Goal: Task Accomplishment & Management: Manage account settings

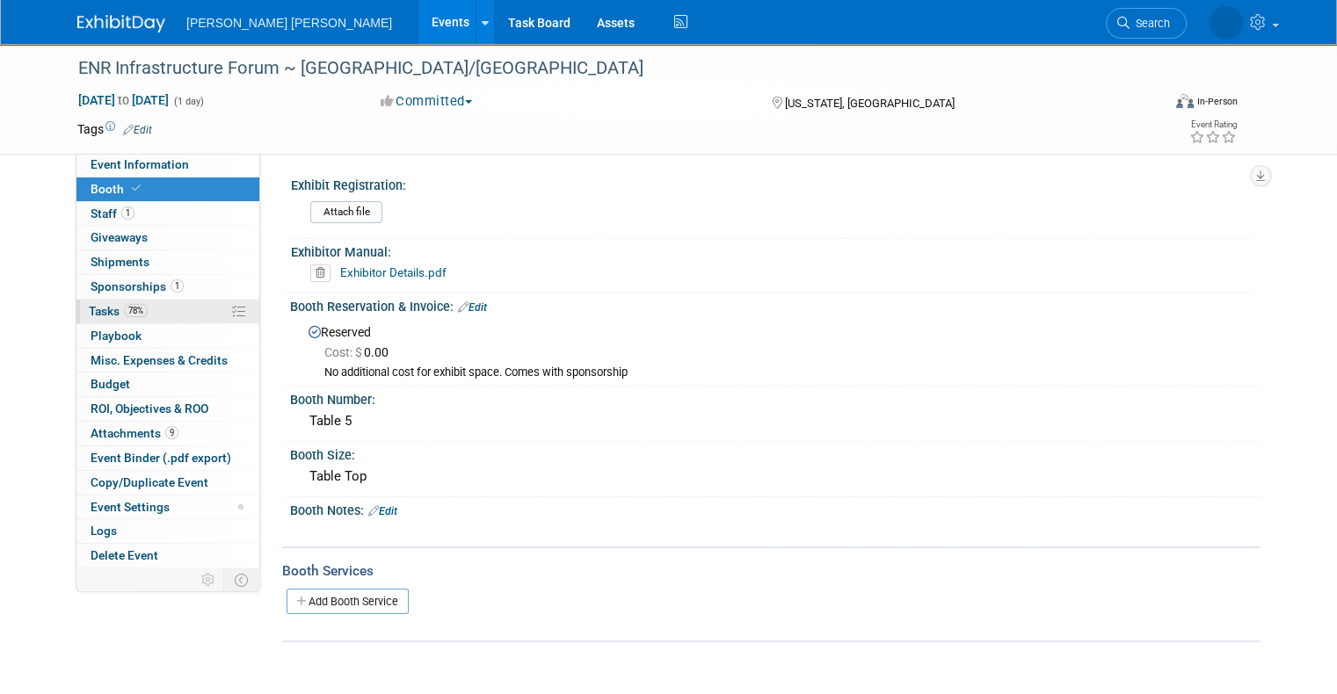
click at [94, 304] on span "Tasks 78%" at bounding box center [118, 311] width 59 height 14
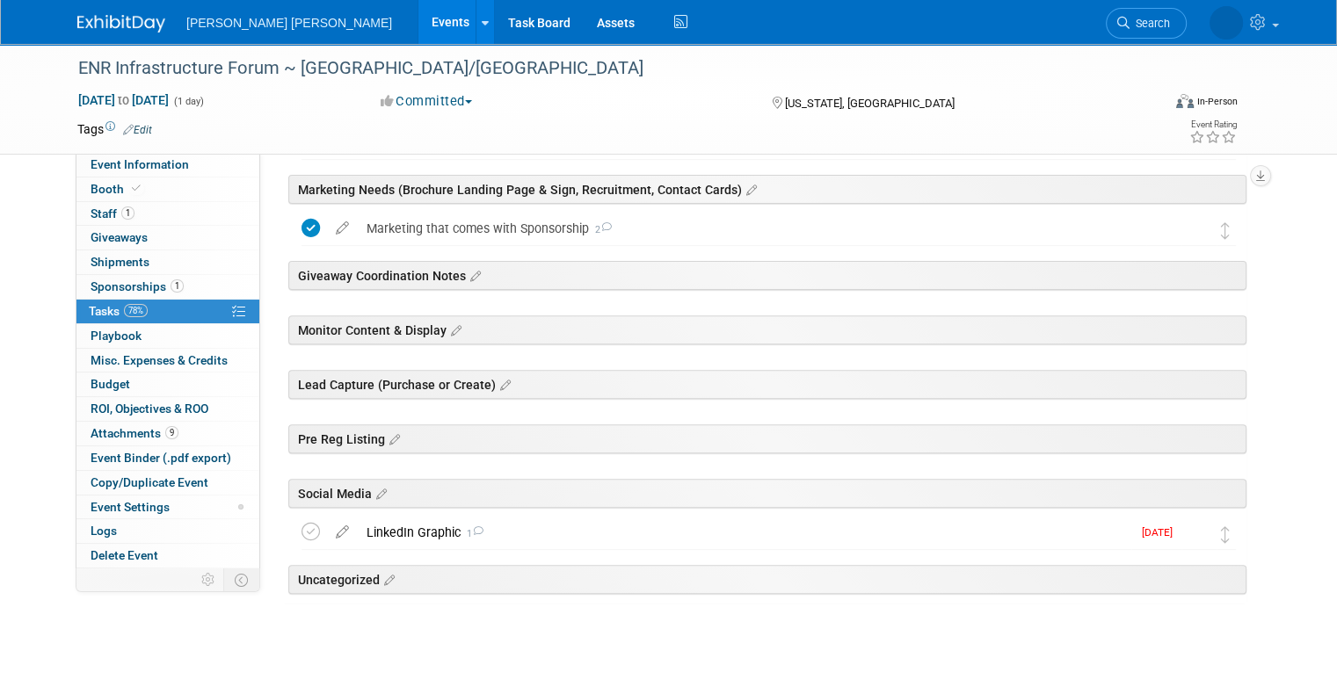
scroll to position [562, 0]
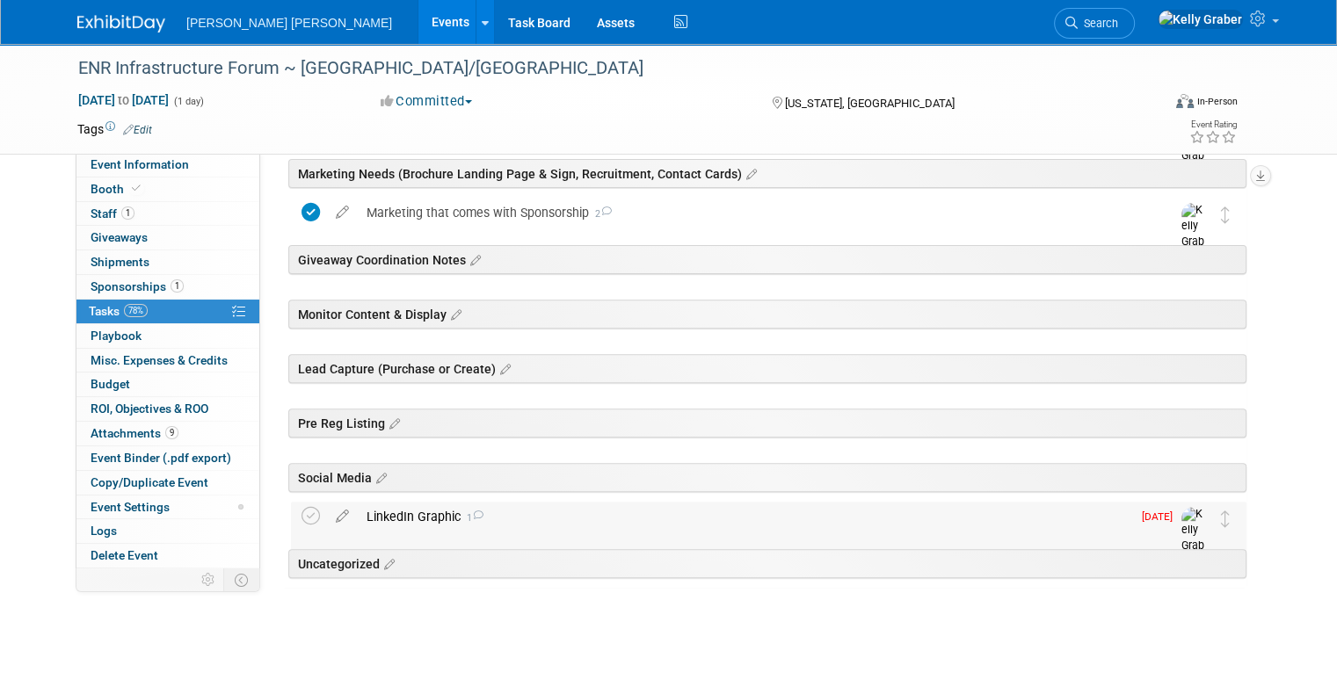
click at [382, 511] on div "LinkedIn Graphic 1" at bounding box center [744, 517] width 773 height 30
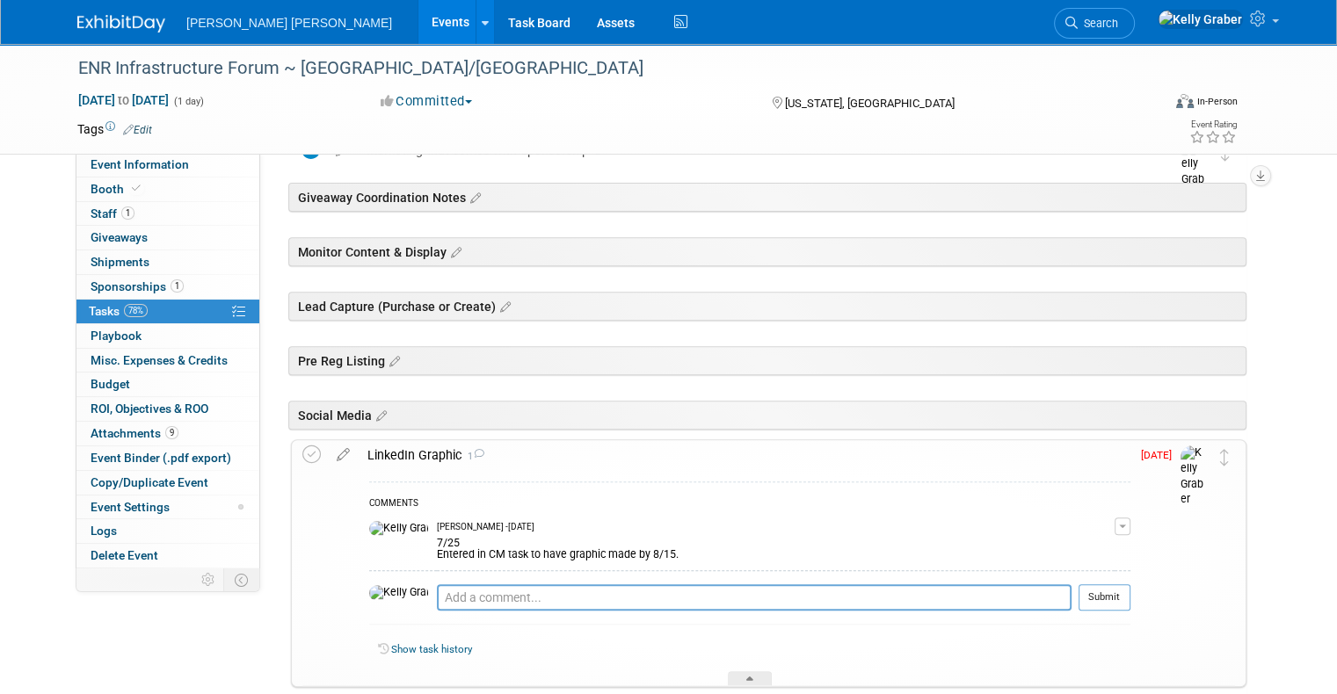
scroll to position [737, 0]
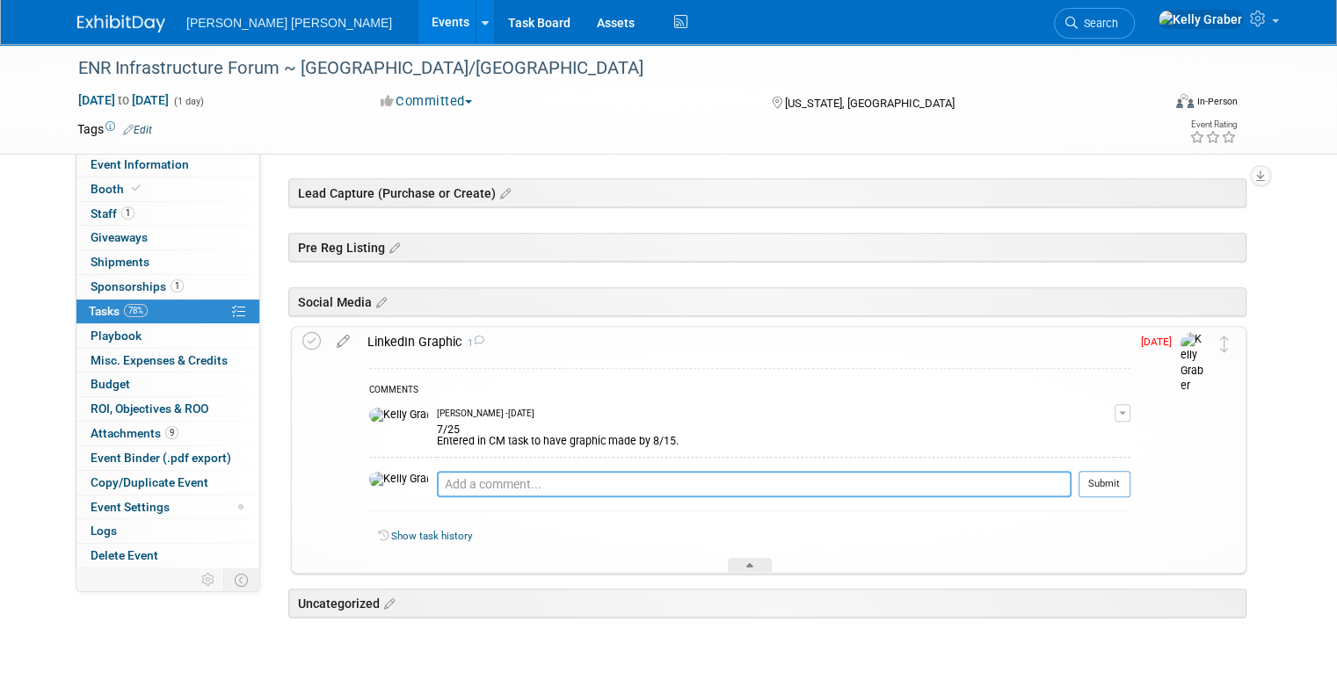
click at [437, 493] on textarea at bounding box center [754, 484] width 635 height 26
click at [437, 476] on textarea at bounding box center [754, 484] width 635 height 26
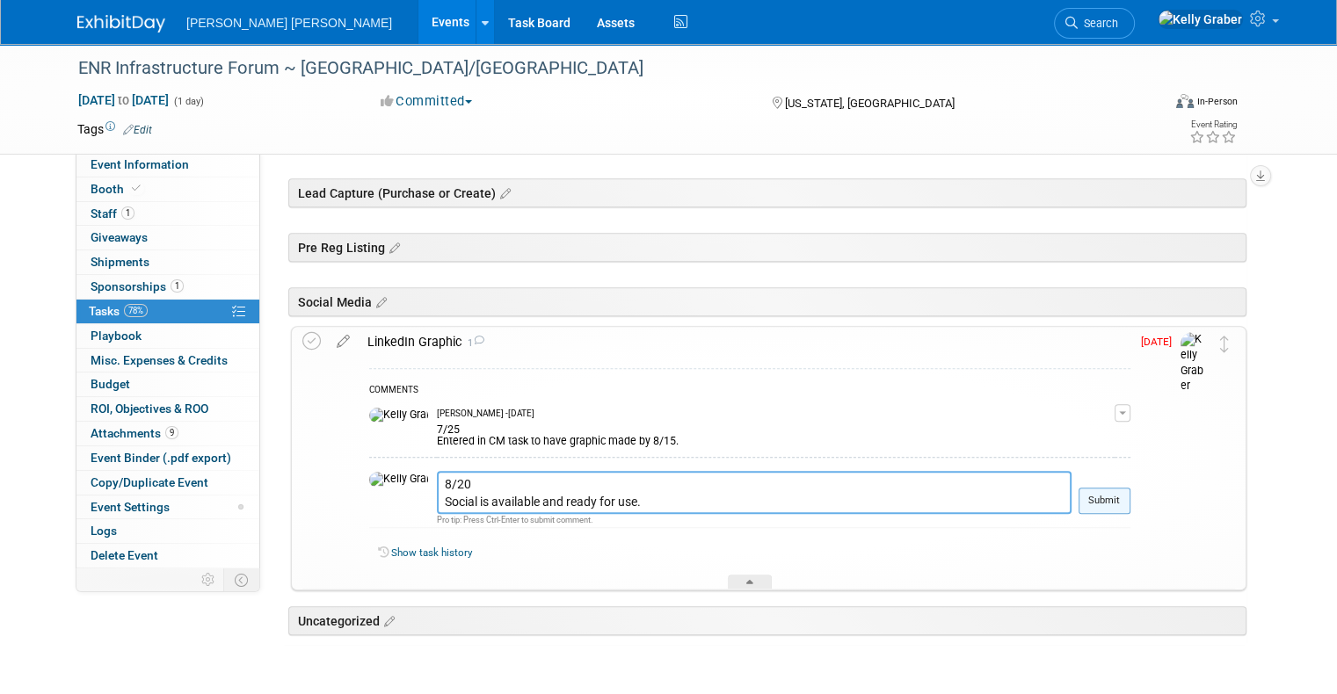
type textarea "8/20 Social is available and ready for use."
click at [1130, 492] on button "Submit" at bounding box center [1104, 501] width 52 height 26
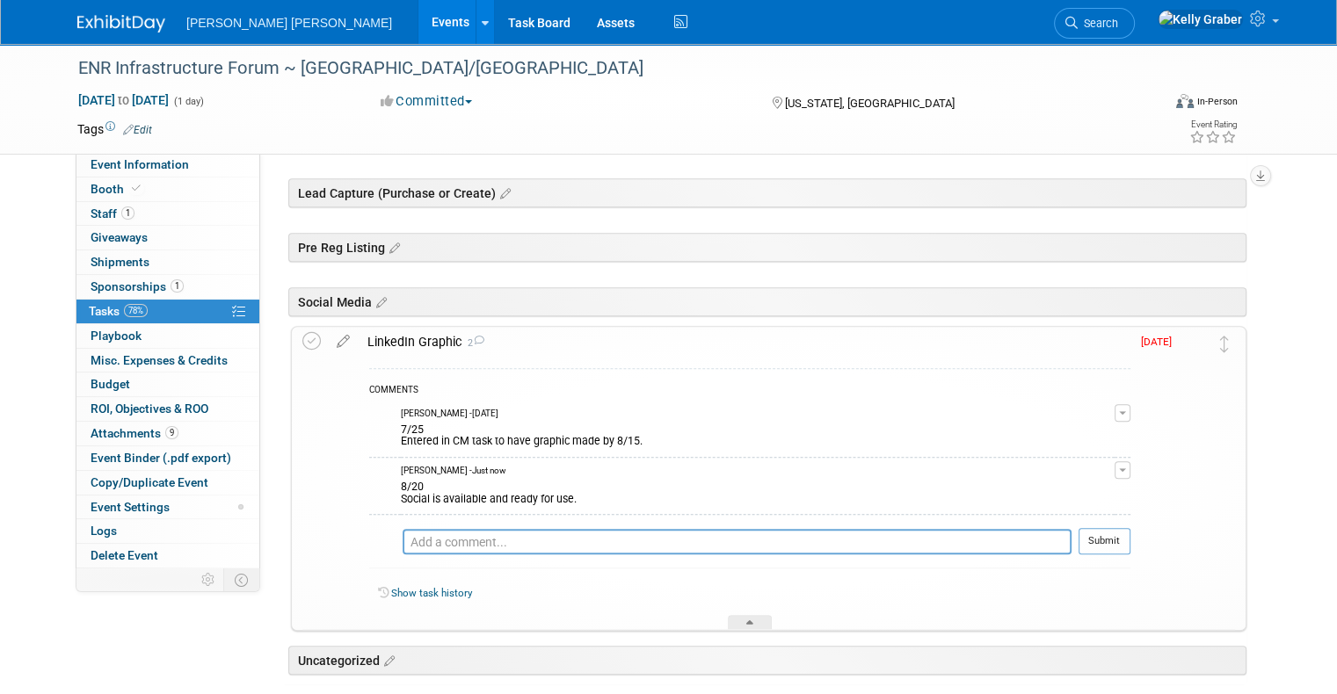
click at [328, 334] on icon at bounding box center [343, 338] width 31 height 22
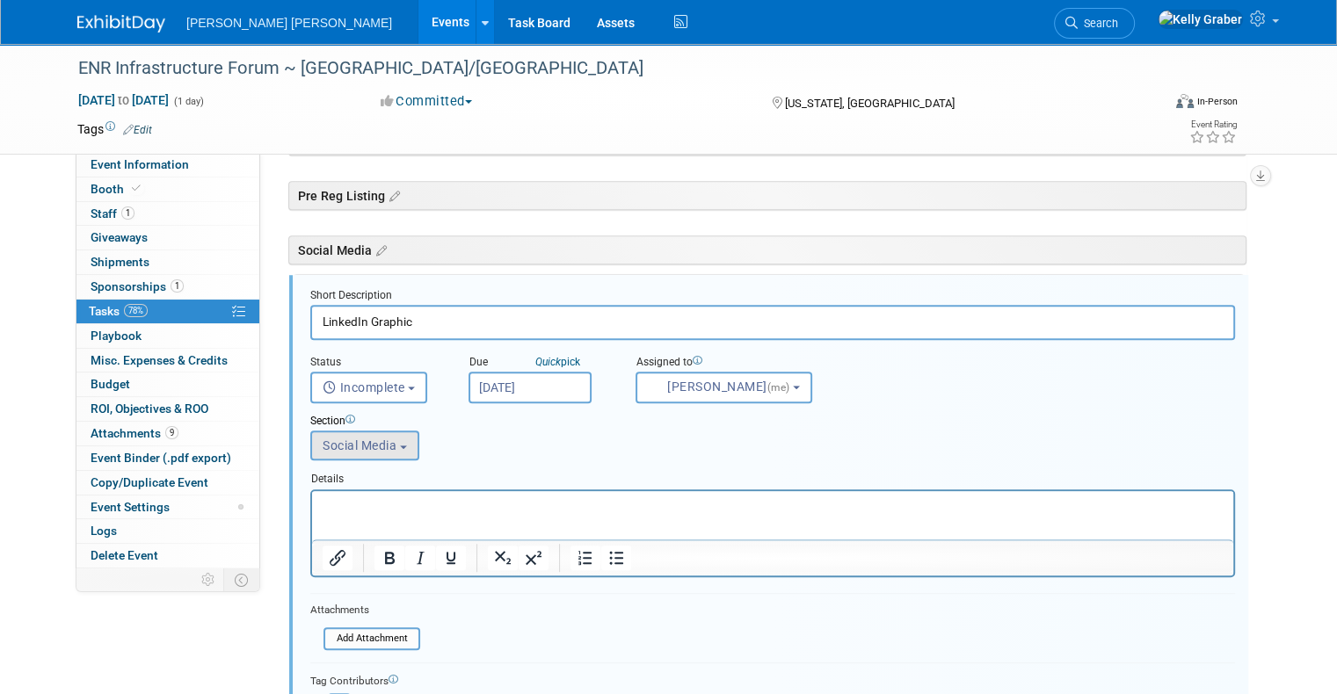
scroll to position [807, 0]
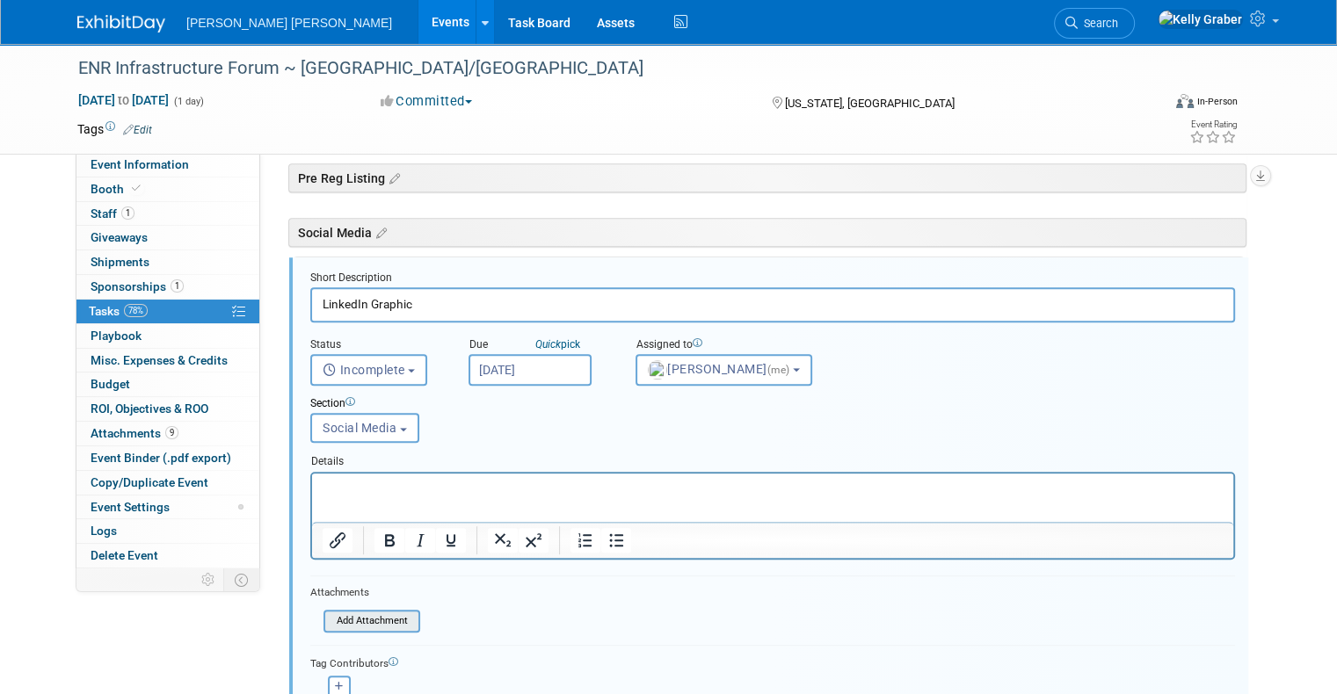
click at [355, 613] on input "file" at bounding box center [328, 621] width 179 height 19
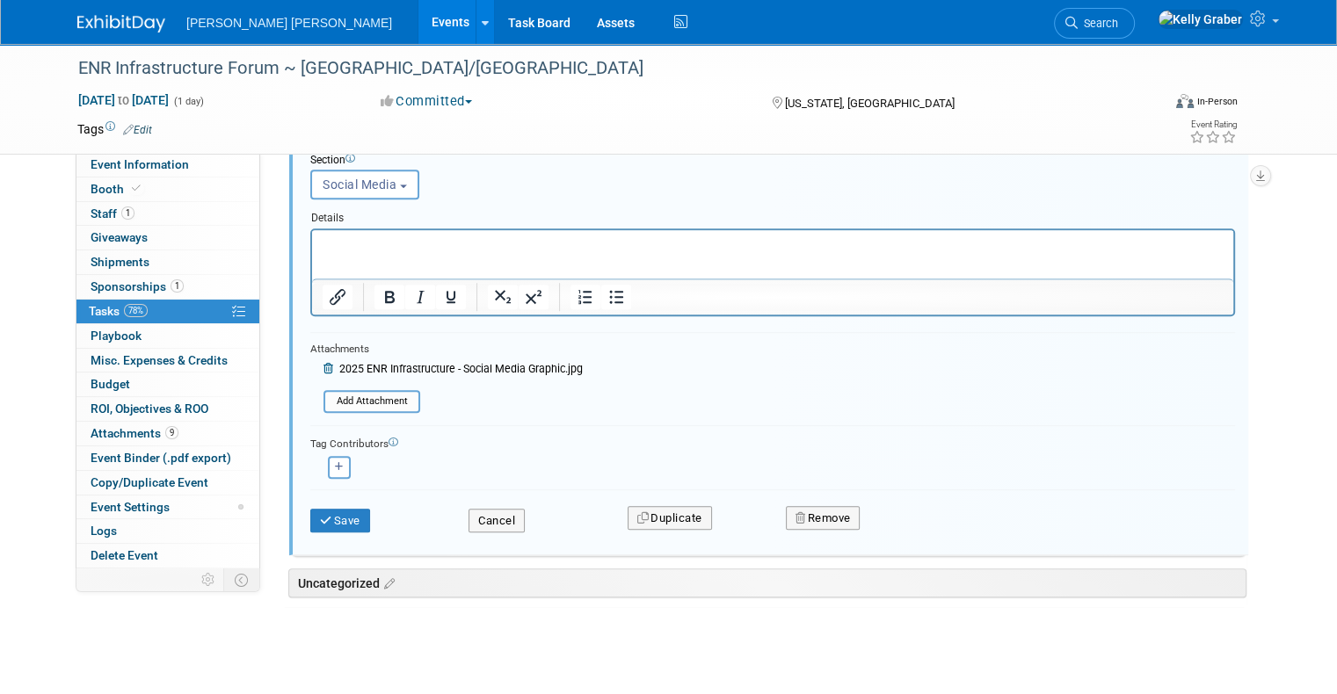
scroll to position [1069, 0]
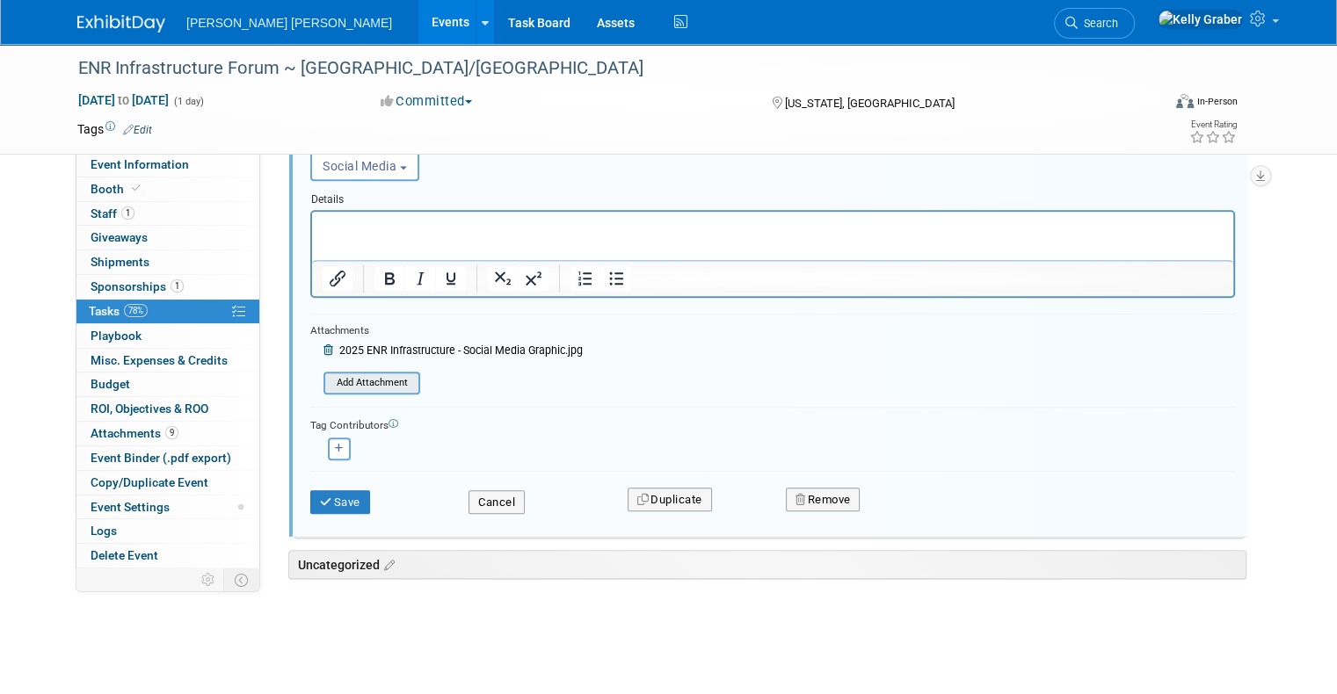
click at [352, 378] on input "file" at bounding box center [328, 382] width 179 height 19
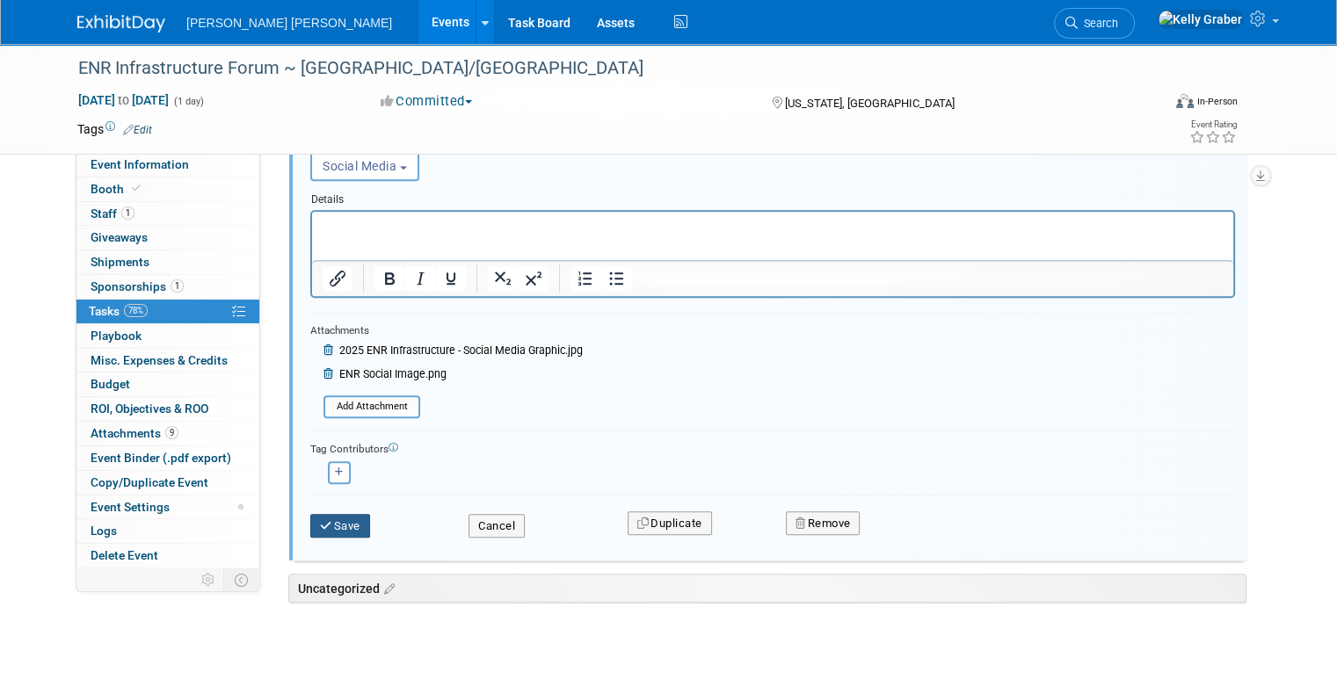
click at [325, 524] on button "Save" at bounding box center [340, 526] width 60 height 25
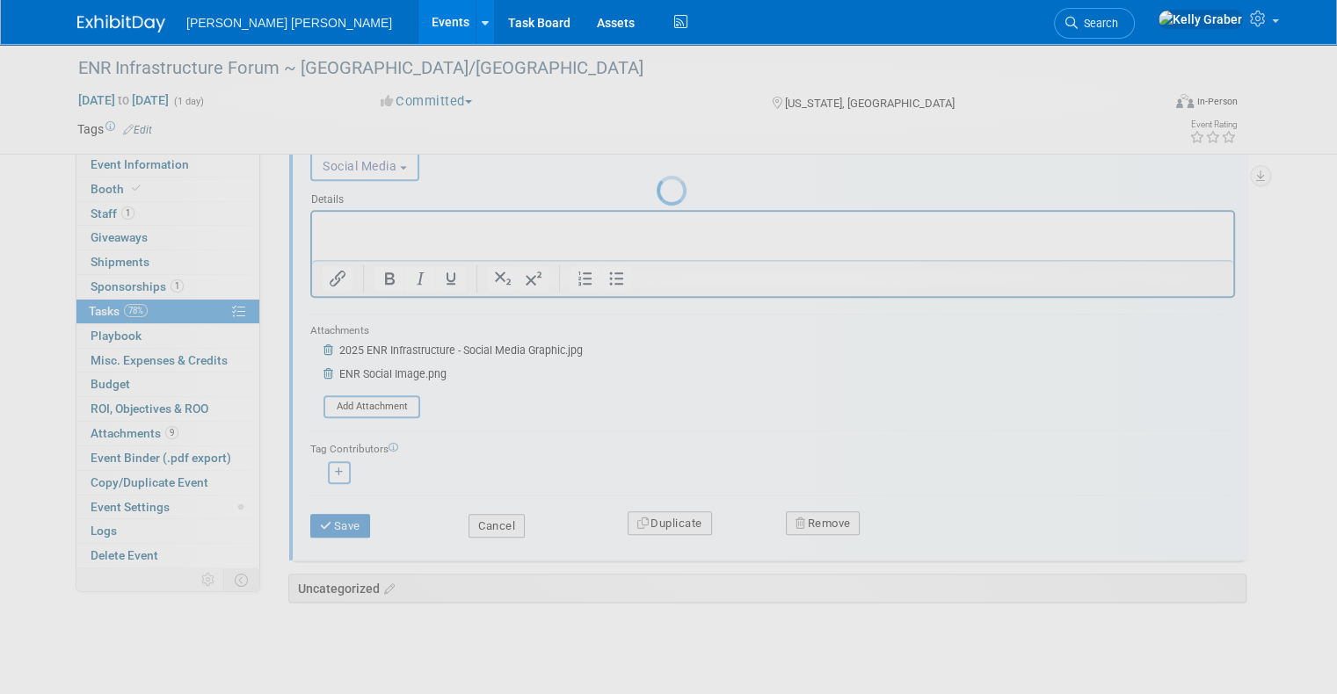
scroll to position [910, 0]
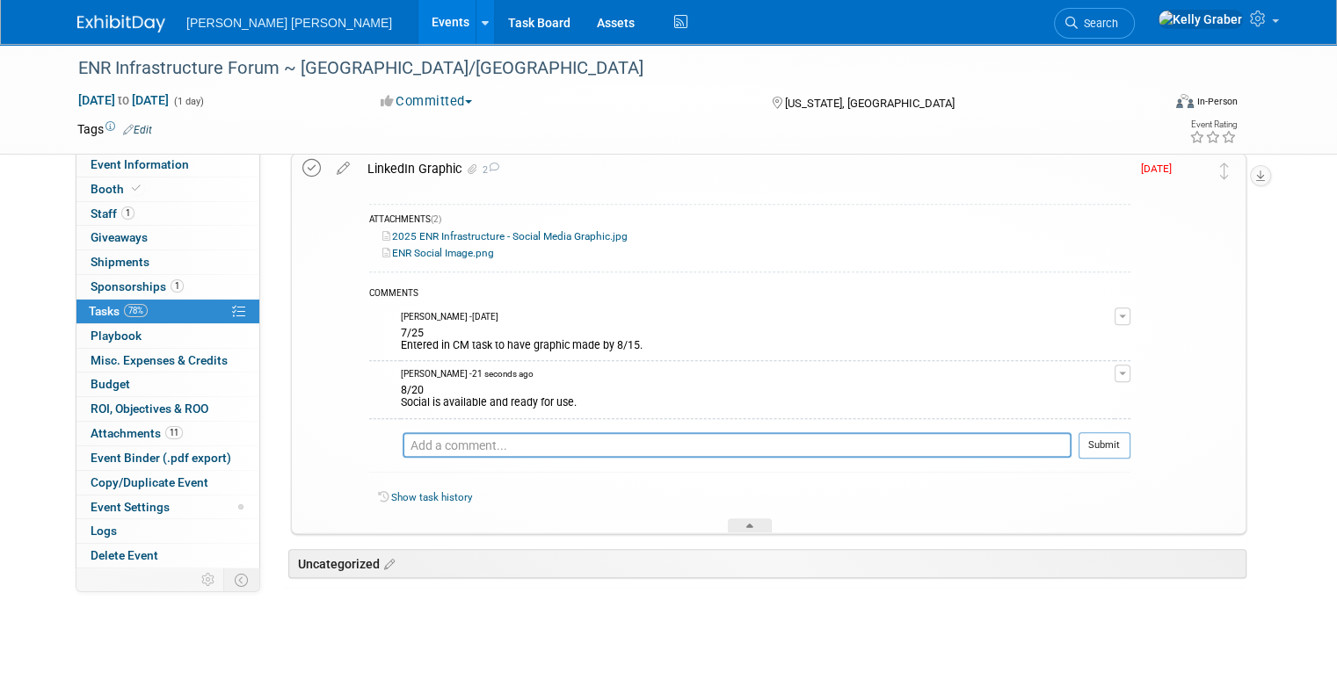
click at [302, 163] on icon at bounding box center [311, 168] width 18 height 18
click at [751, 525] on icon at bounding box center [749, 529] width 7 height 11
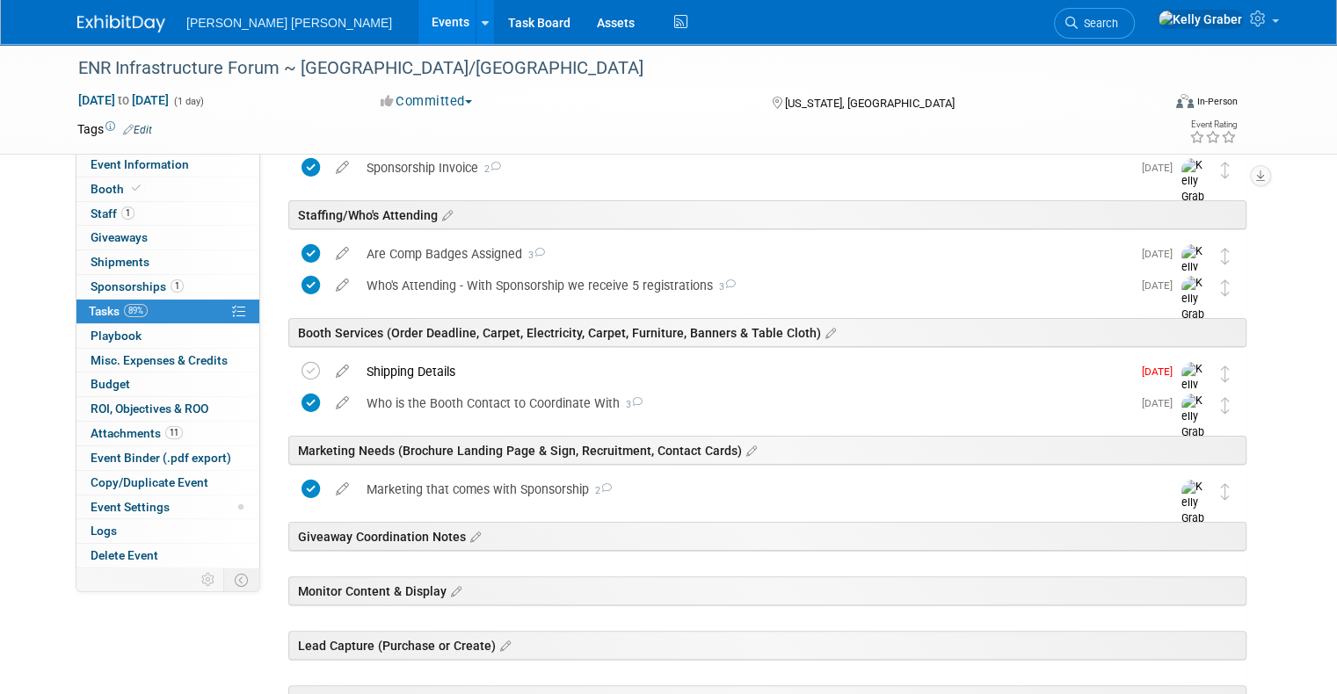
scroll to position [386, 0]
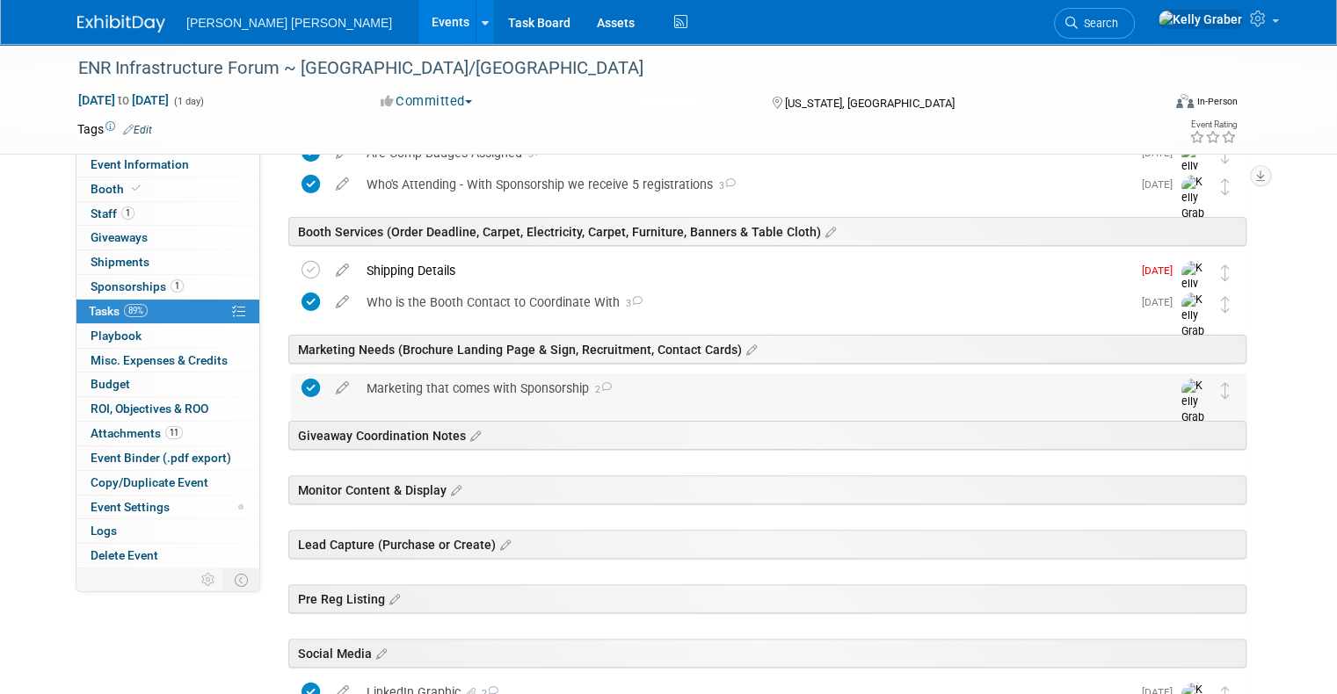
click at [485, 390] on div "Marketing that comes with Sponsorship 2" at bounding box center [752, 388] width 788 height 30
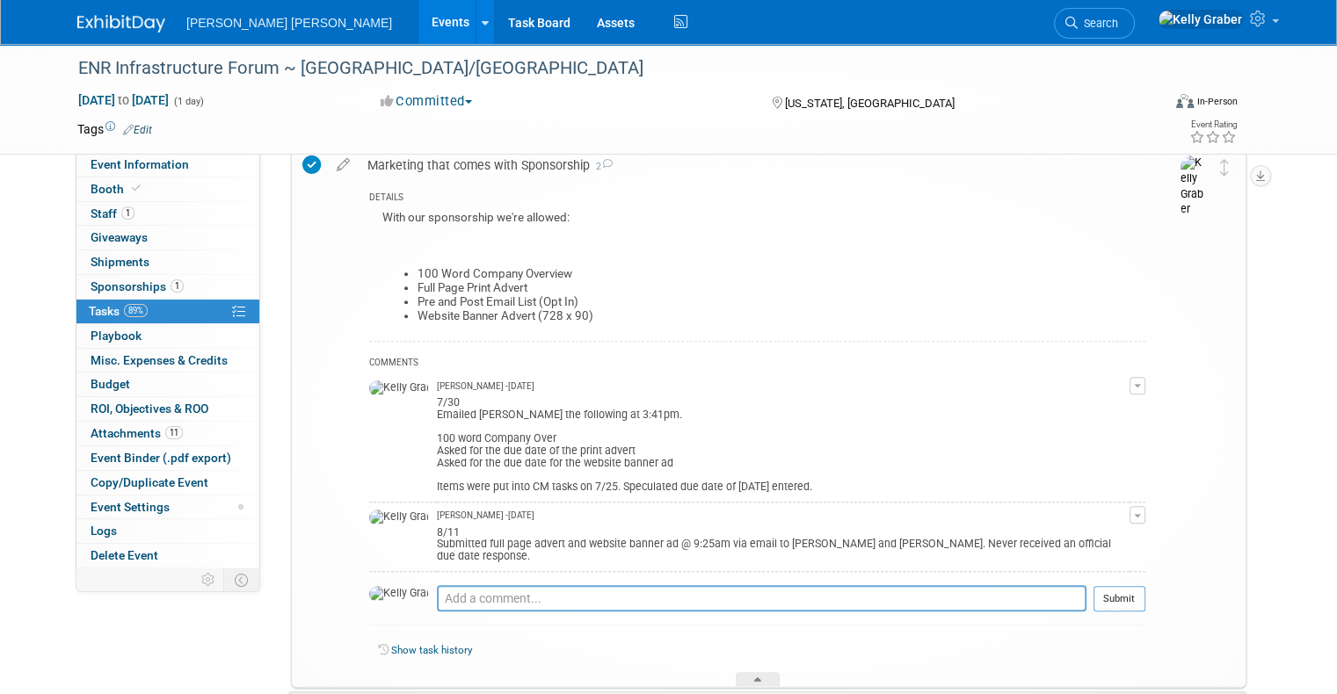
scroll to position [649, 0]
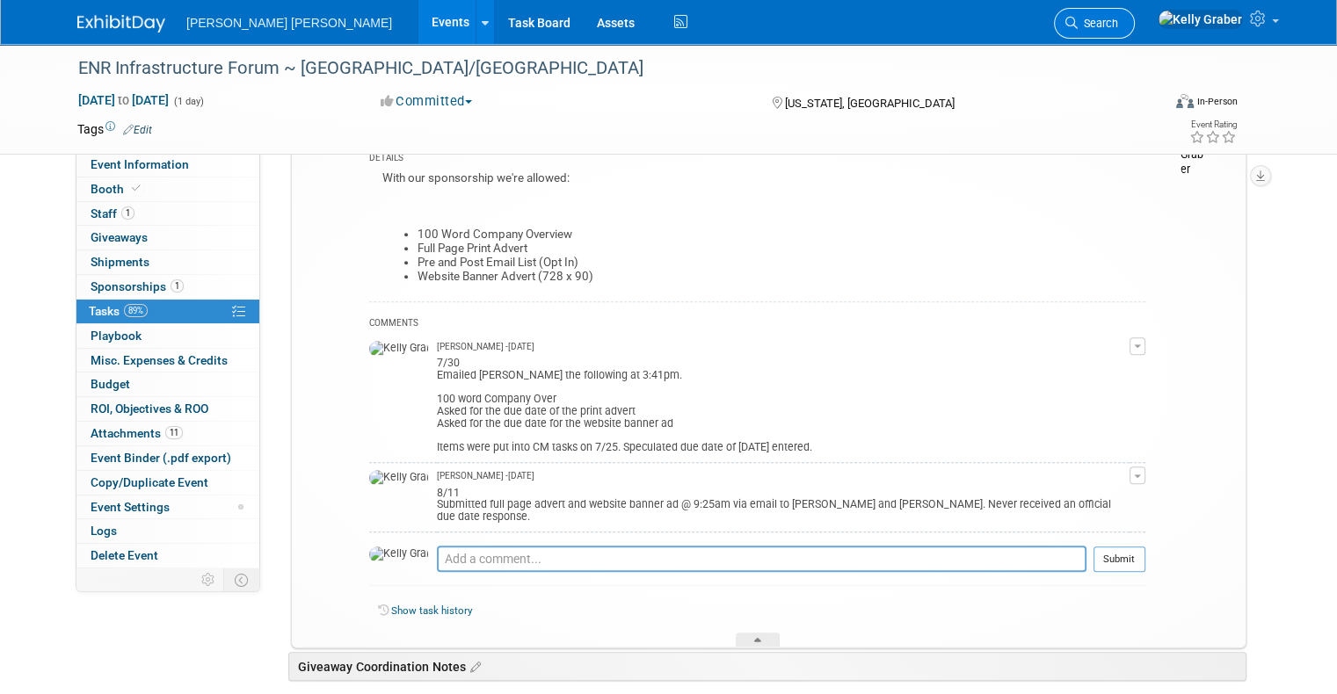
click at [1077, 22] on icon at bounding box center [1071, 23] width 12 height 12
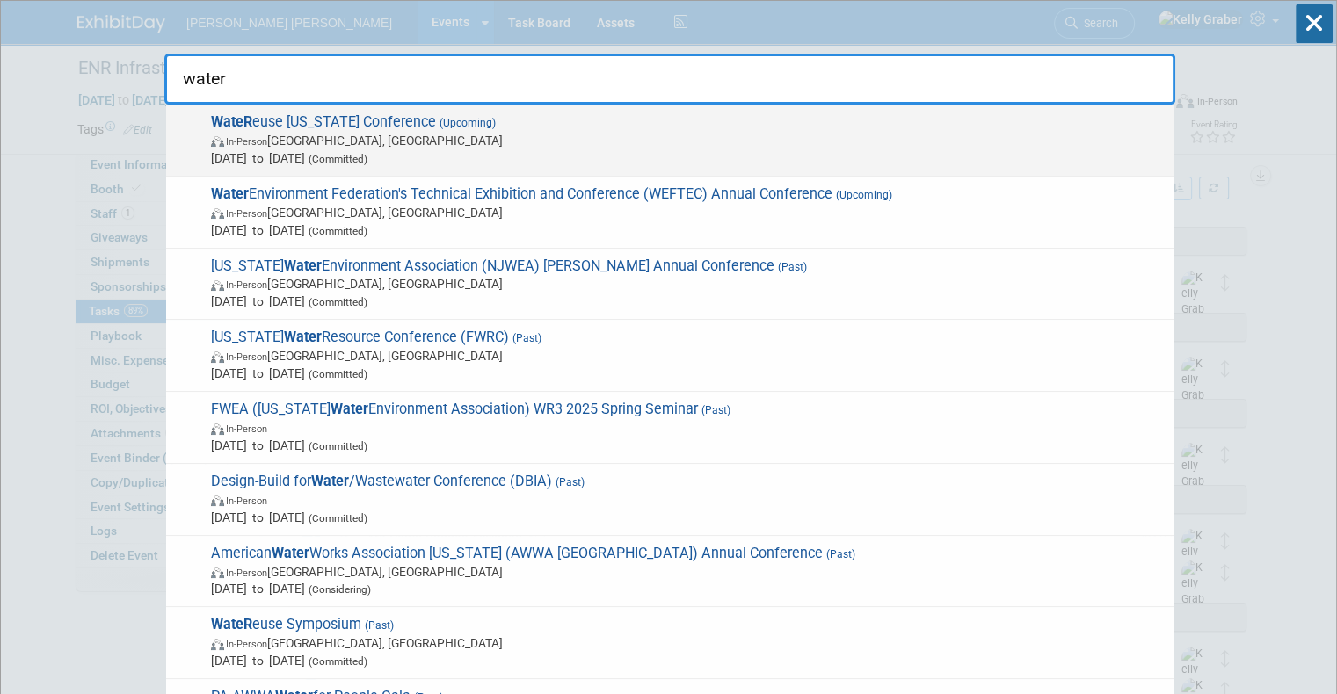
type input "water"
click at [401, 124] on span "WateR euse [US_STATE] Conference (Upcoming) In-Person [GEOGRAPHIC_DATA], [GEOGR…" at bounding box center [685, 140] width 959 height 54
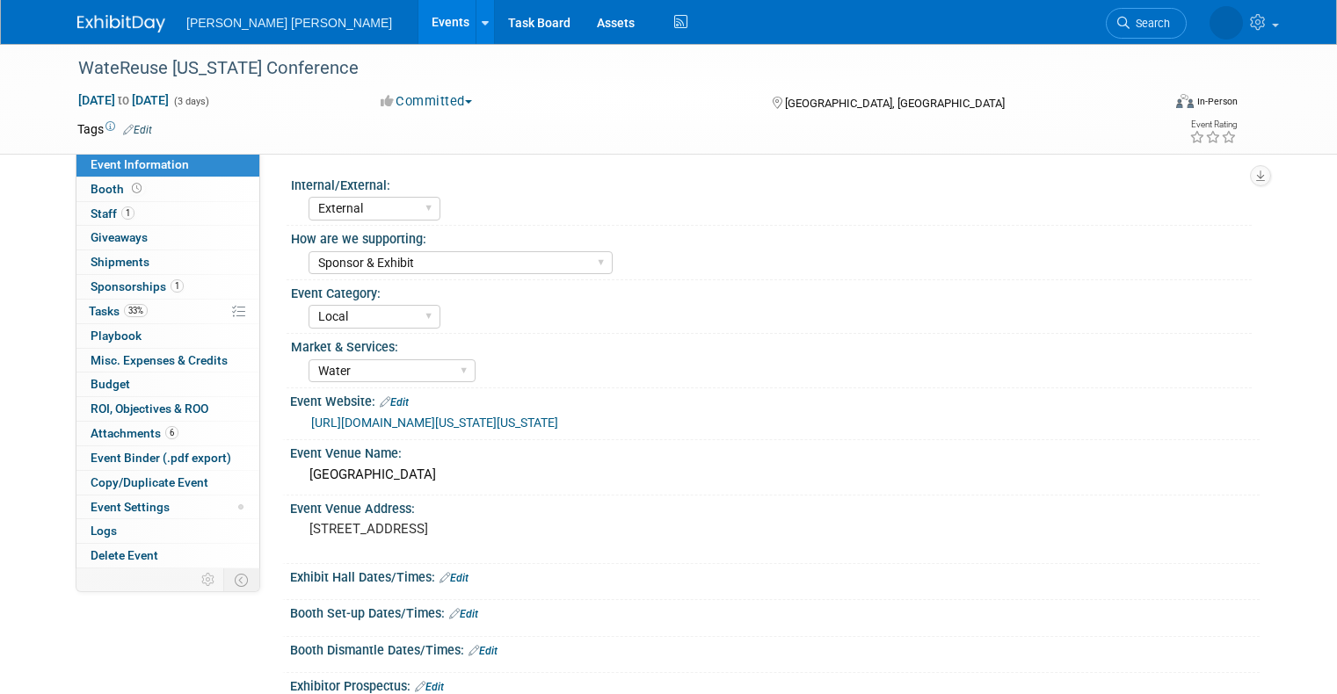
select select "External"
select select "Sponsor & Exhibit"
select select "Local"
select select "Water"
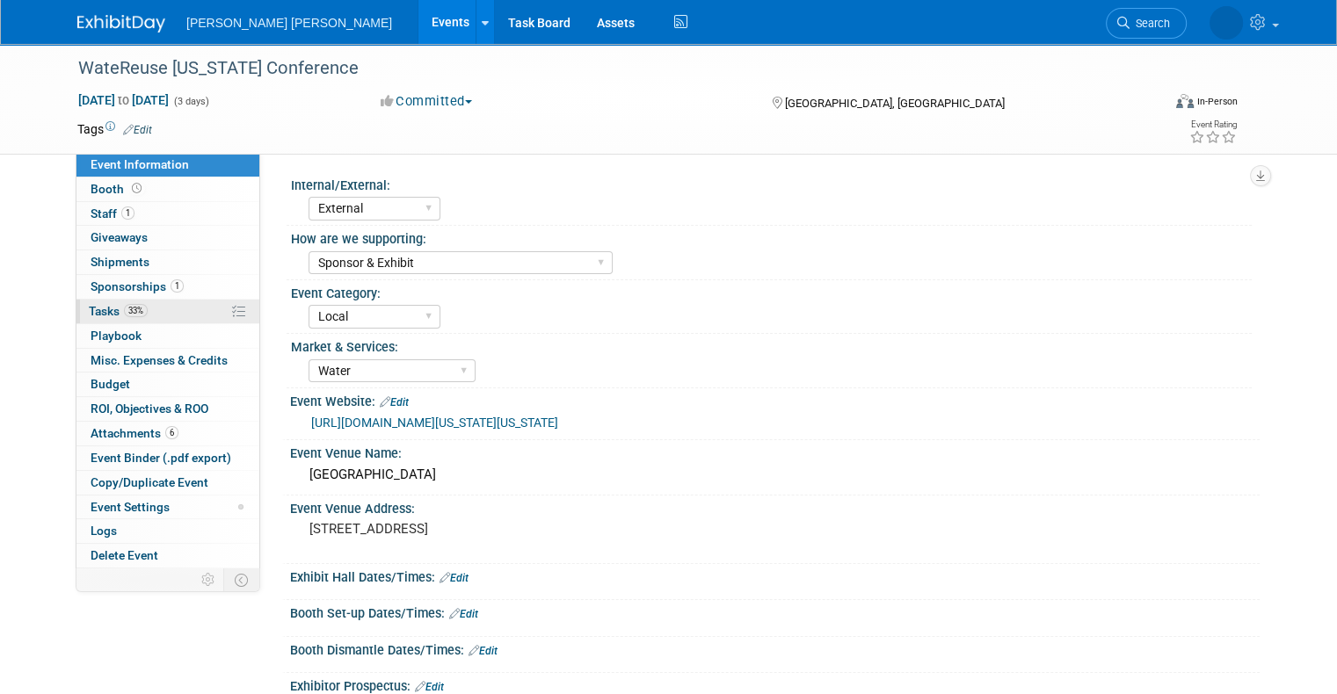
click at [89, 308] on span "Tasks 33%" at bounding box center [118, 311] width 59 height 14
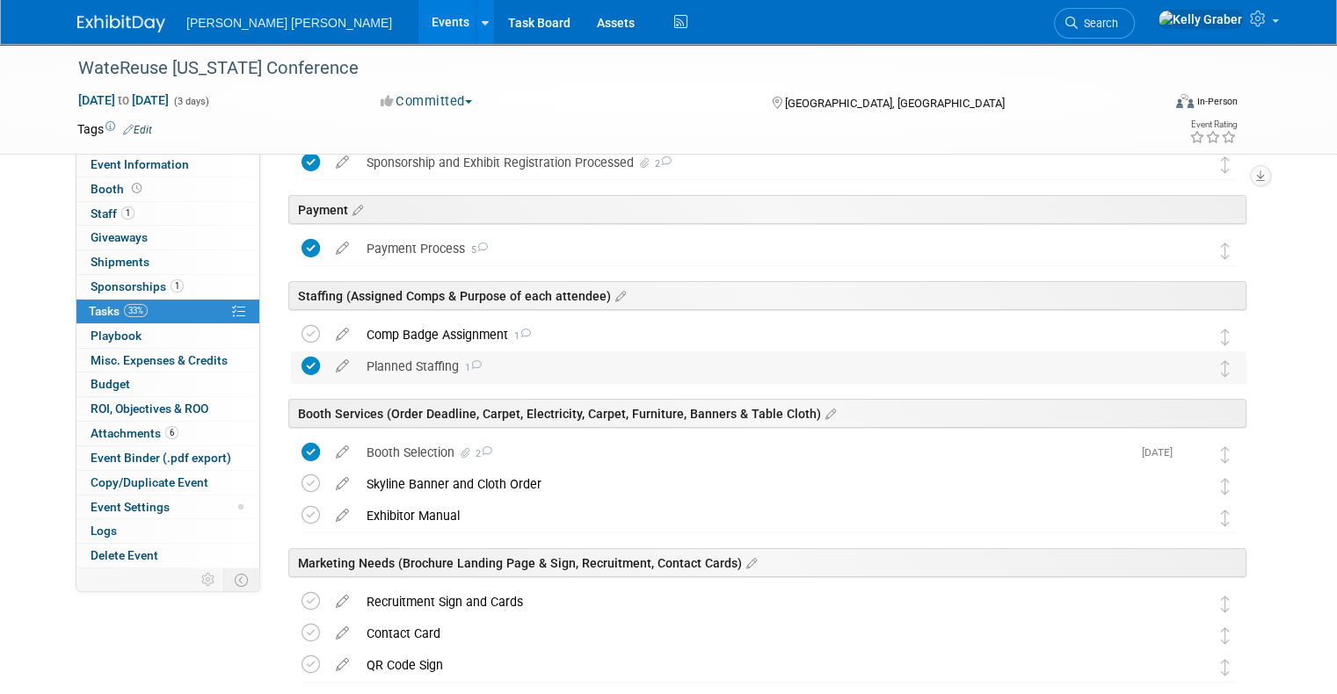
scroll to position [264, 0]
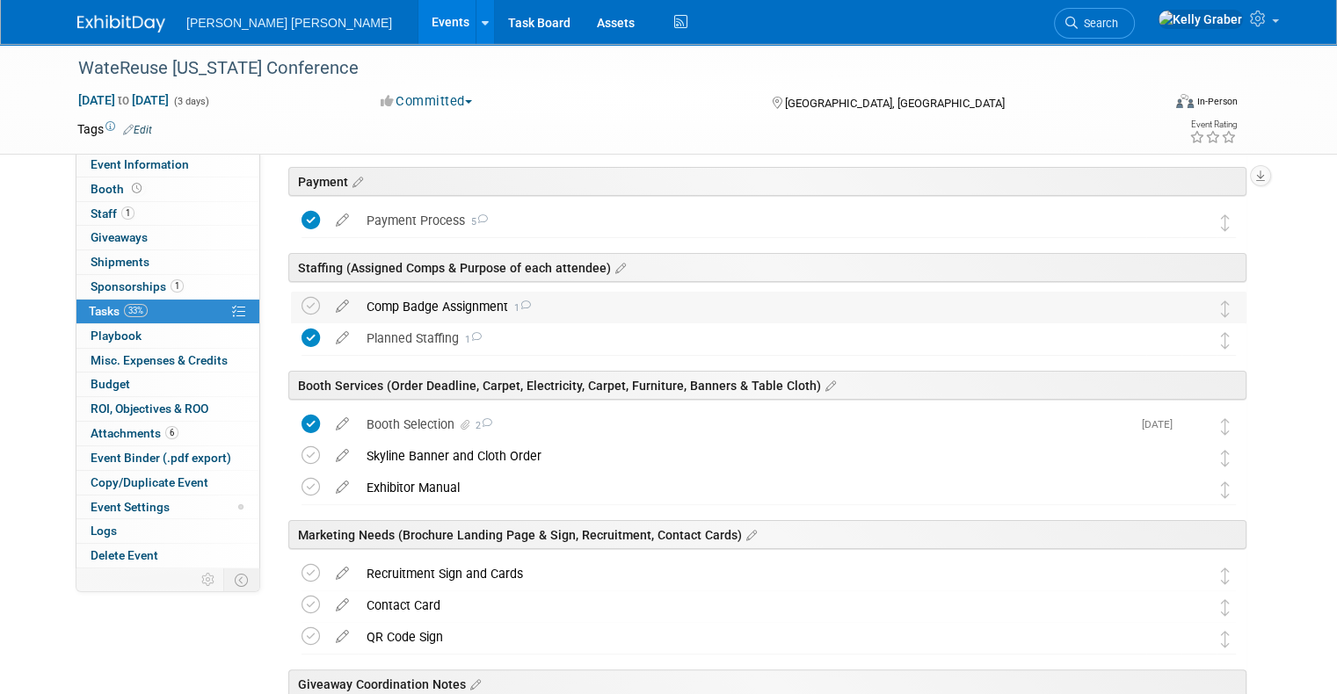
click at [447, 311] on div "Comp Badge Assignment 1" at bounding box center [752, 307] width 788 height 30
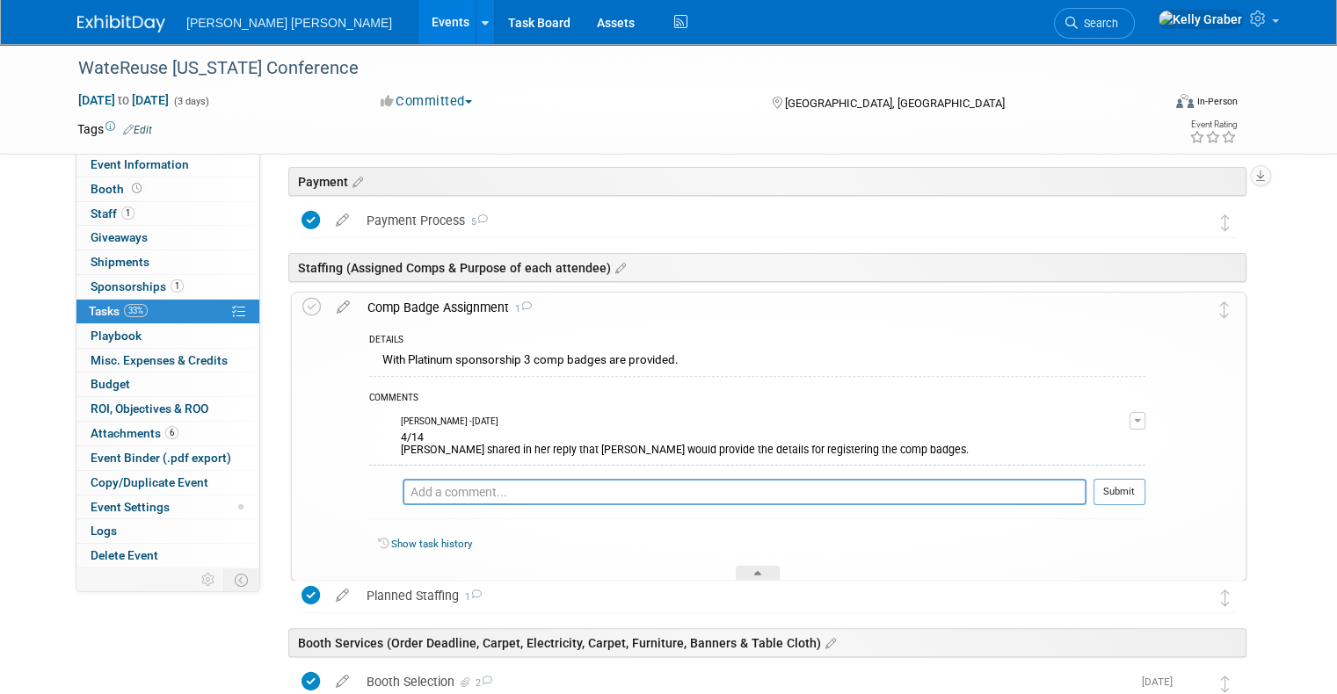
click at [447, 311] on div "Comp Badge Assignment 1" at bounding box center [752, 308] width 787 height 30
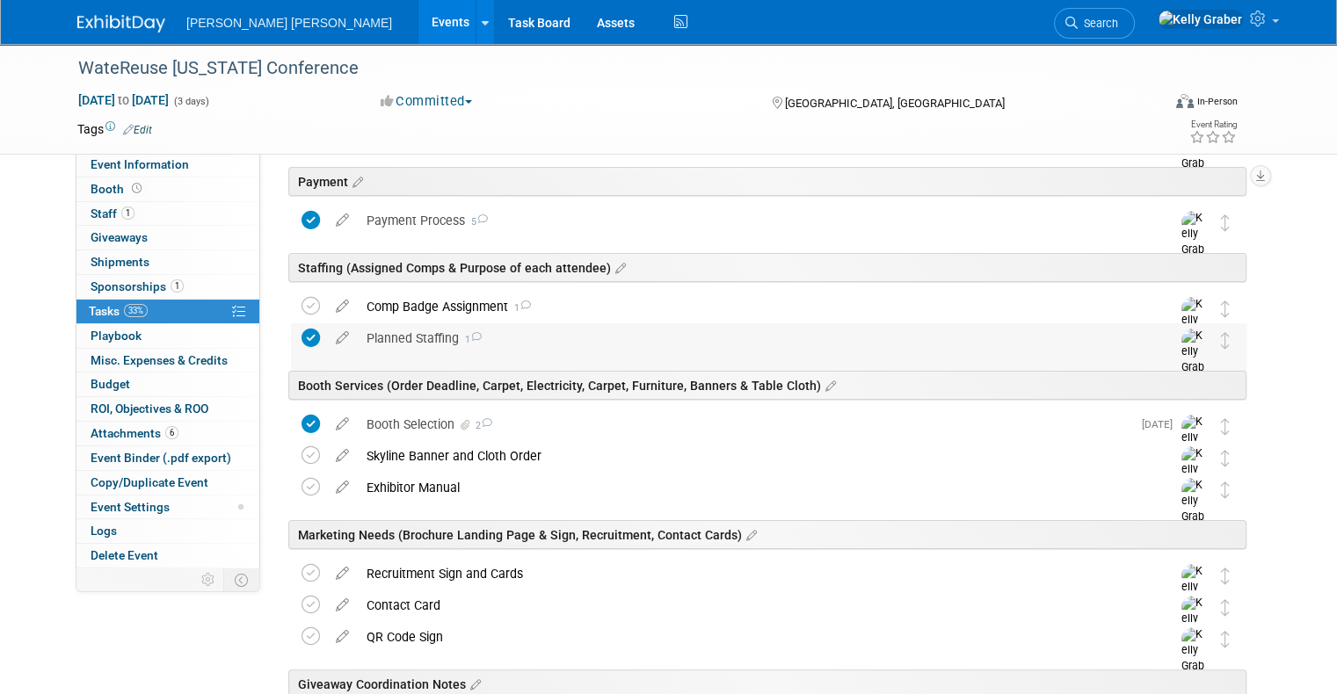
click at [410, 330] on div "Planned Staffing 1" at bounding box center [752, 338] width 788 height 30
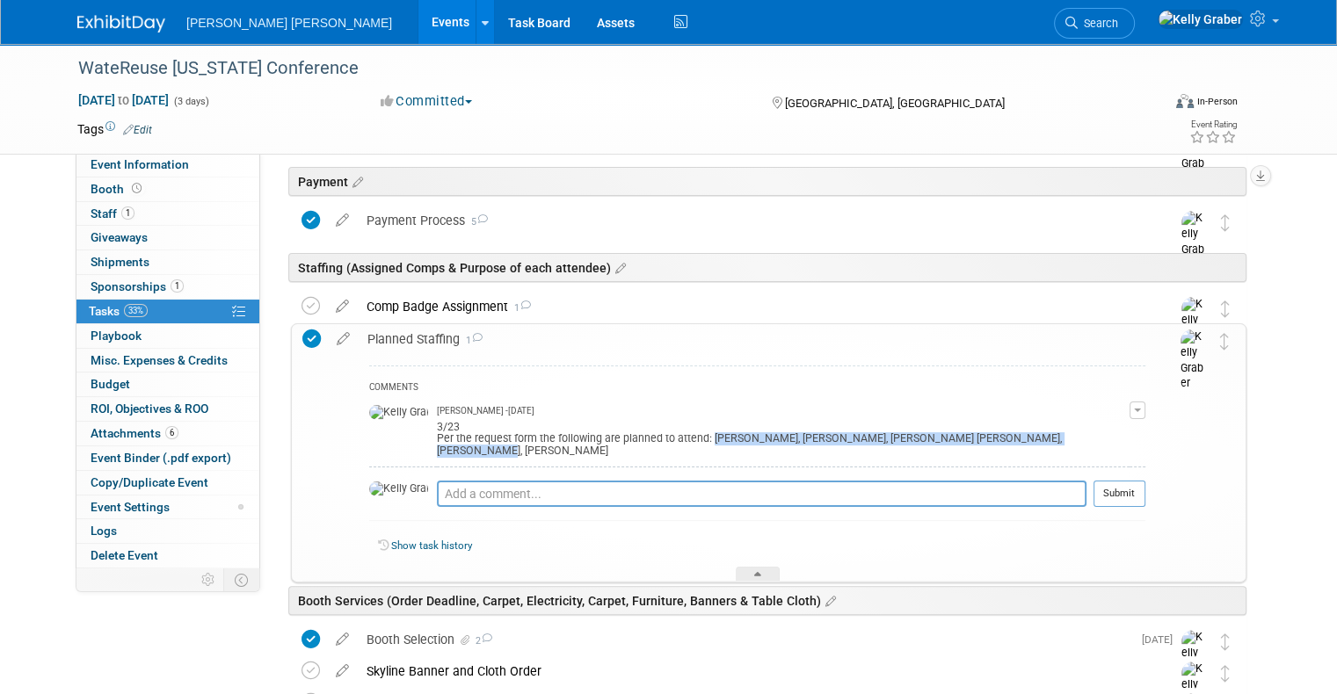
drag, startPoint x: 1016, startPoint y: 438, endPoint x: 661, endPoint y: 438, distance: 355.0
click at [661, 438] on div "3/23 Per the request form the following are planned to attend: Shea Thornbury, …" at bounding box center [783, 437] width 693 height 40
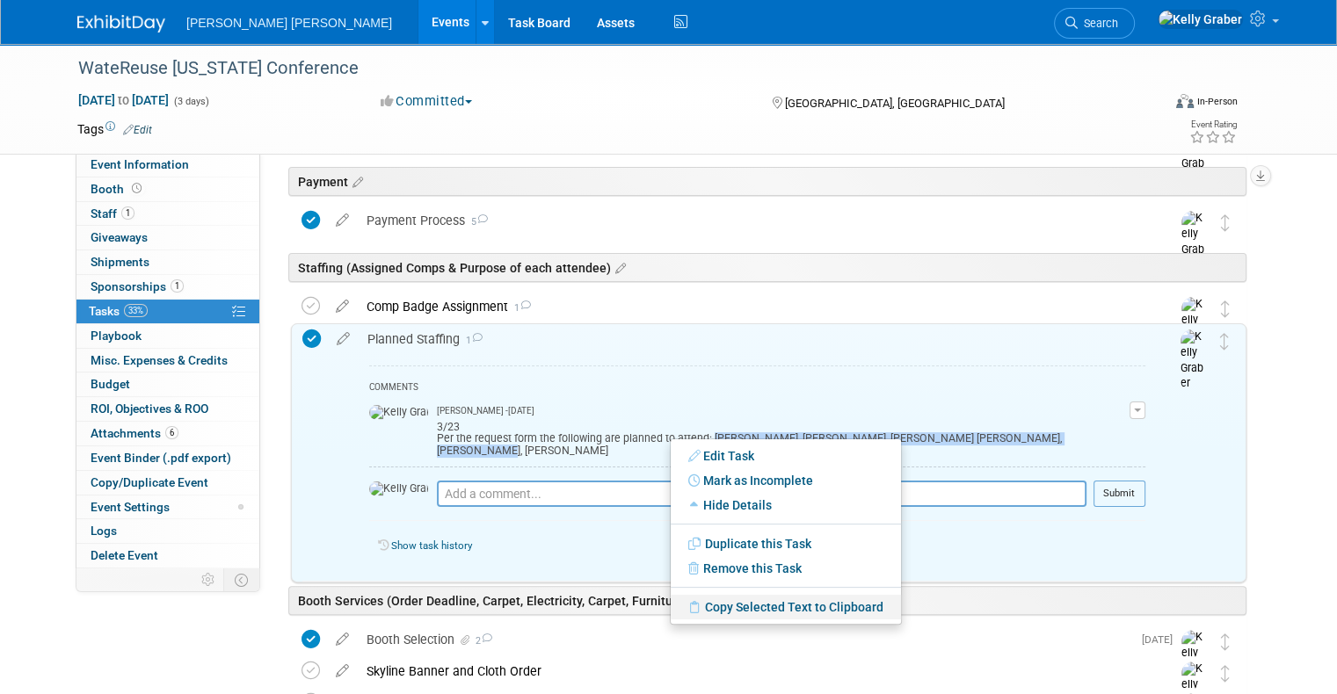
click at [722, 608] on link "Copy Selected Text to Clipboard" at bounding box center [786, 607] width 230 height 25
copy div "Shea Thornbury, Michael Guant, Sam Lo Grasso, Daniel Jones, Greg Felter"
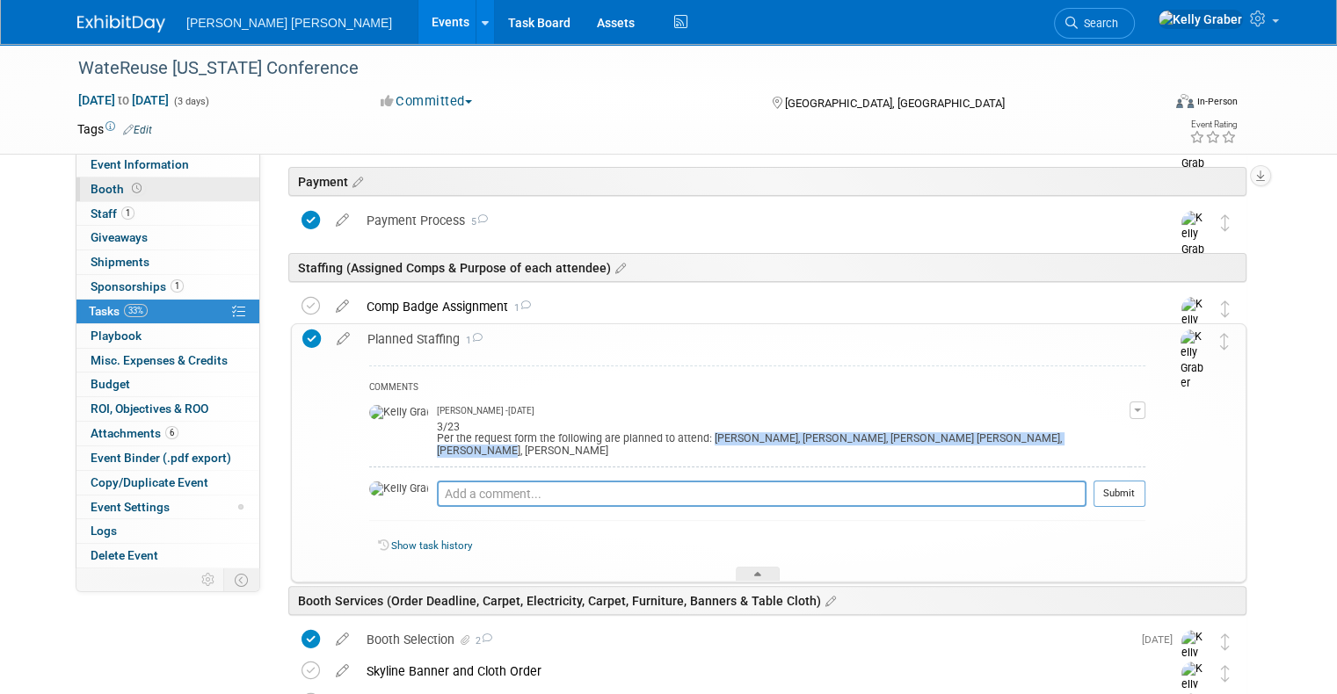
click at [215, 192] on link "Booth" at bounding box center [167, 190] width 183 height 24
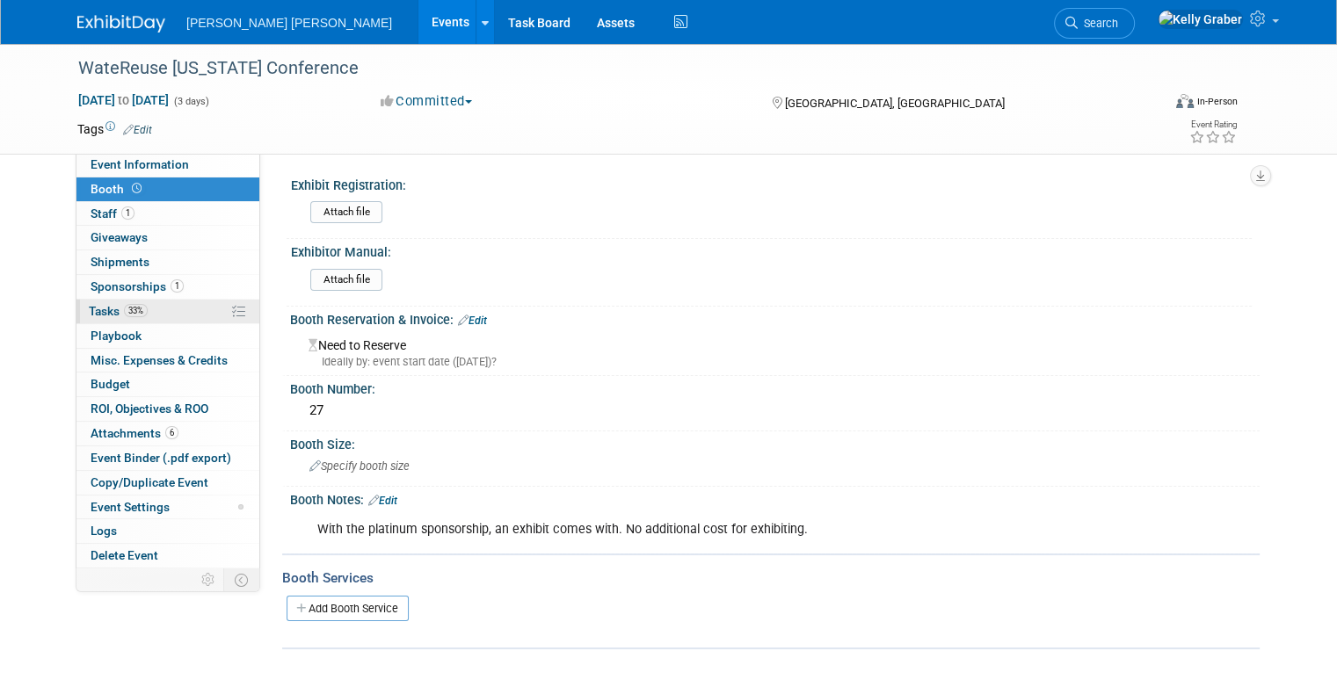
click at [210, 318] on link "33% Tasks 33%" at bounding box center [167, 312] width 183 height 24
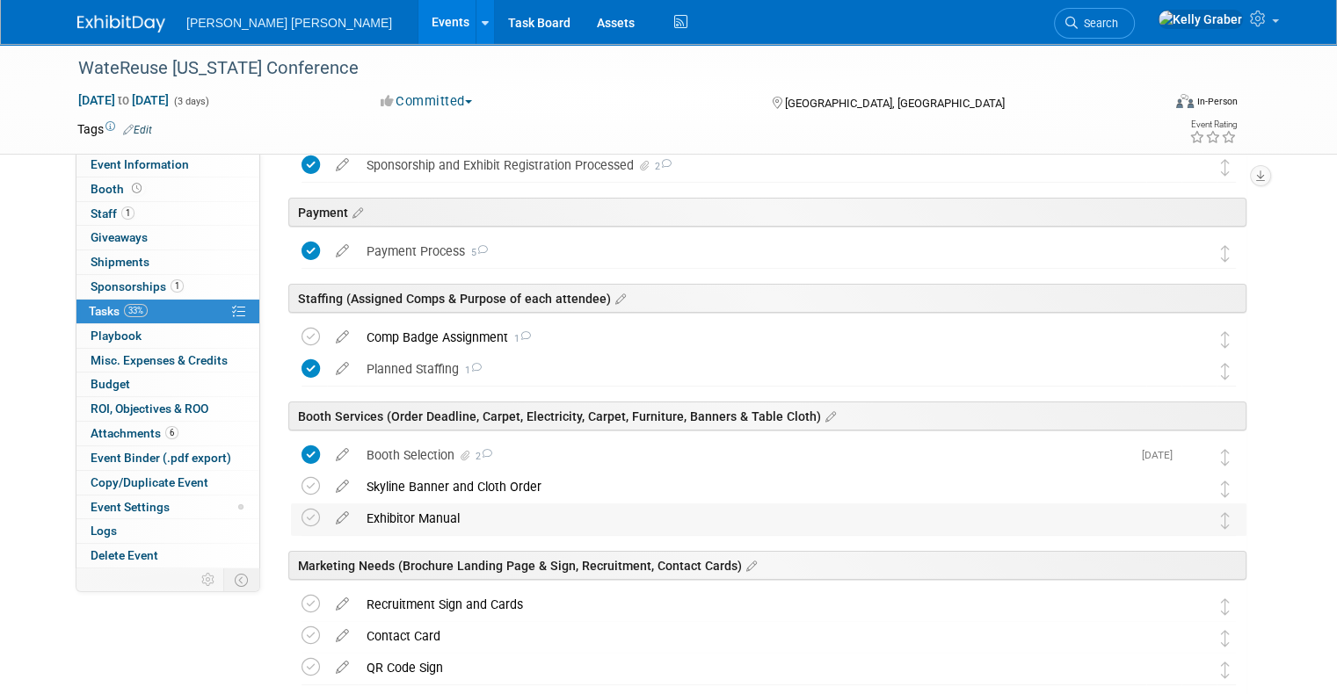
scroll to position [264, 0]
